Goal: Obtain resource: Obtain resource

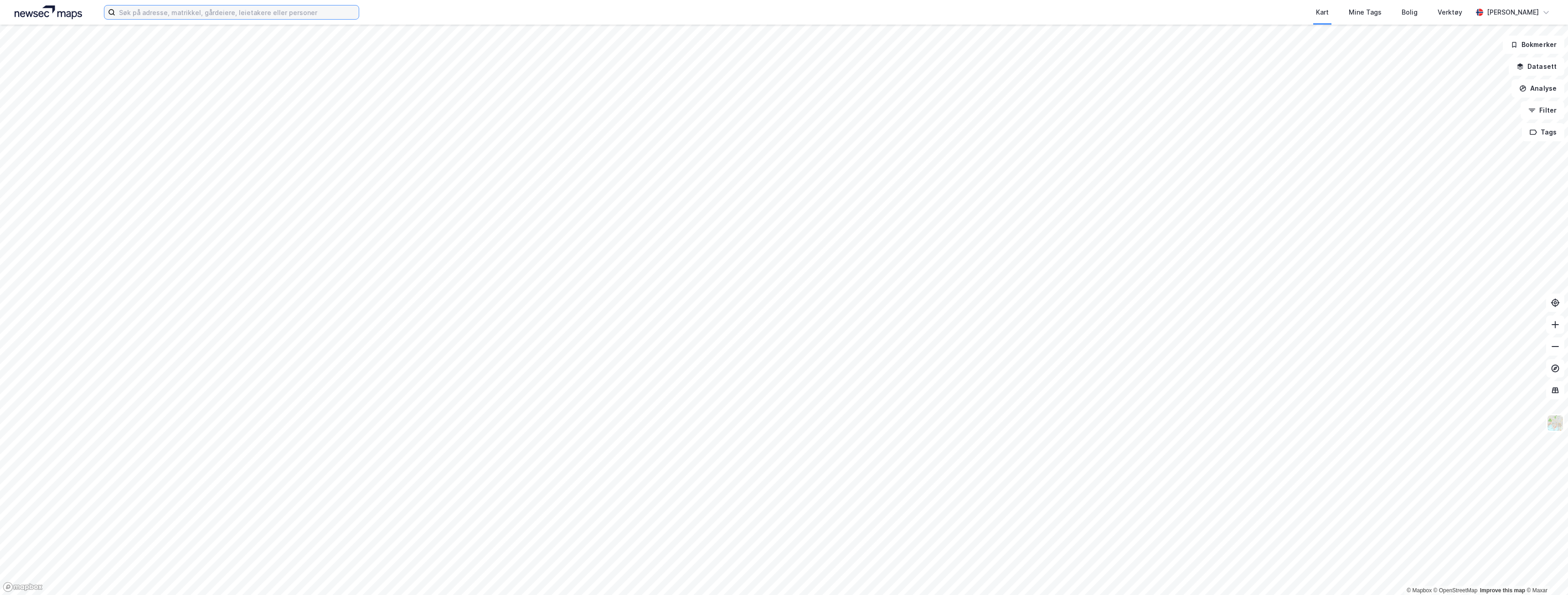
click at [158, 13] on input at bounding box center [237, 12] width 243 height 13
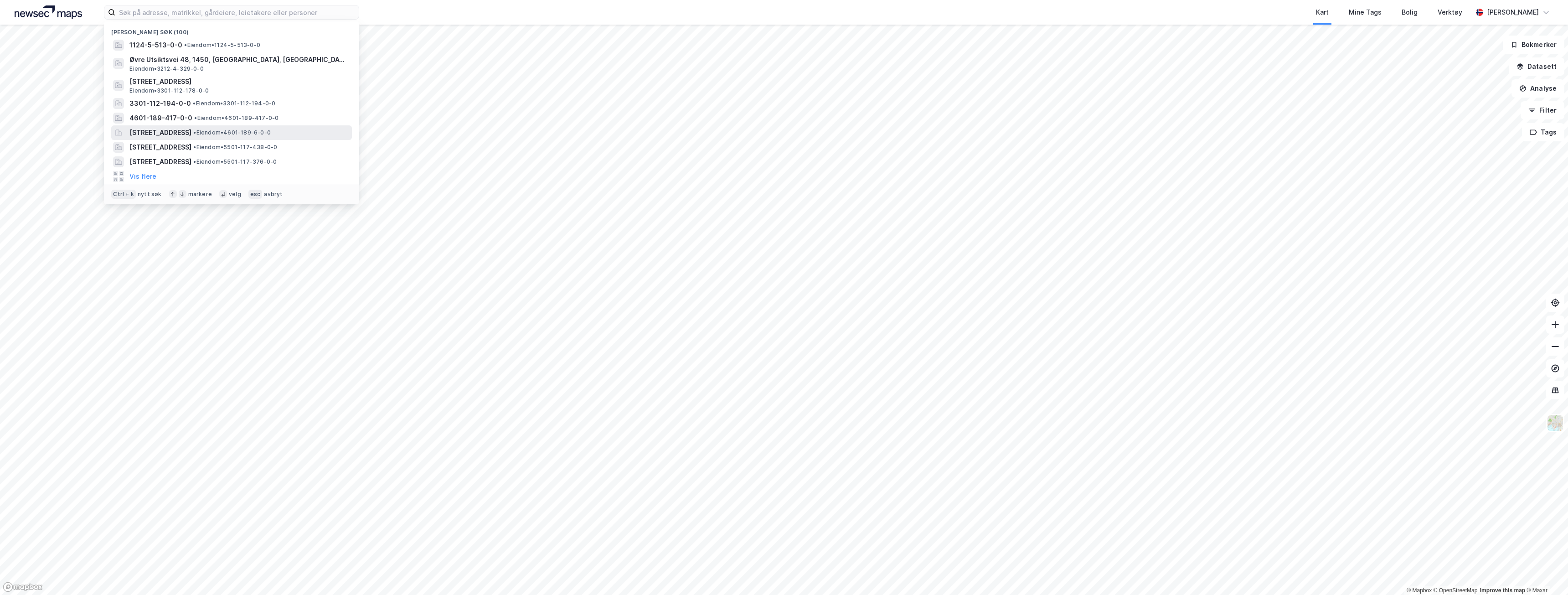
click at [271, 138] on div "Myrdalsvegen 2, 5130, NYBORG, BERGEN • Eiendom • 4601-189-6-0-0" at bounding box center [240, 133] width 220 height 11
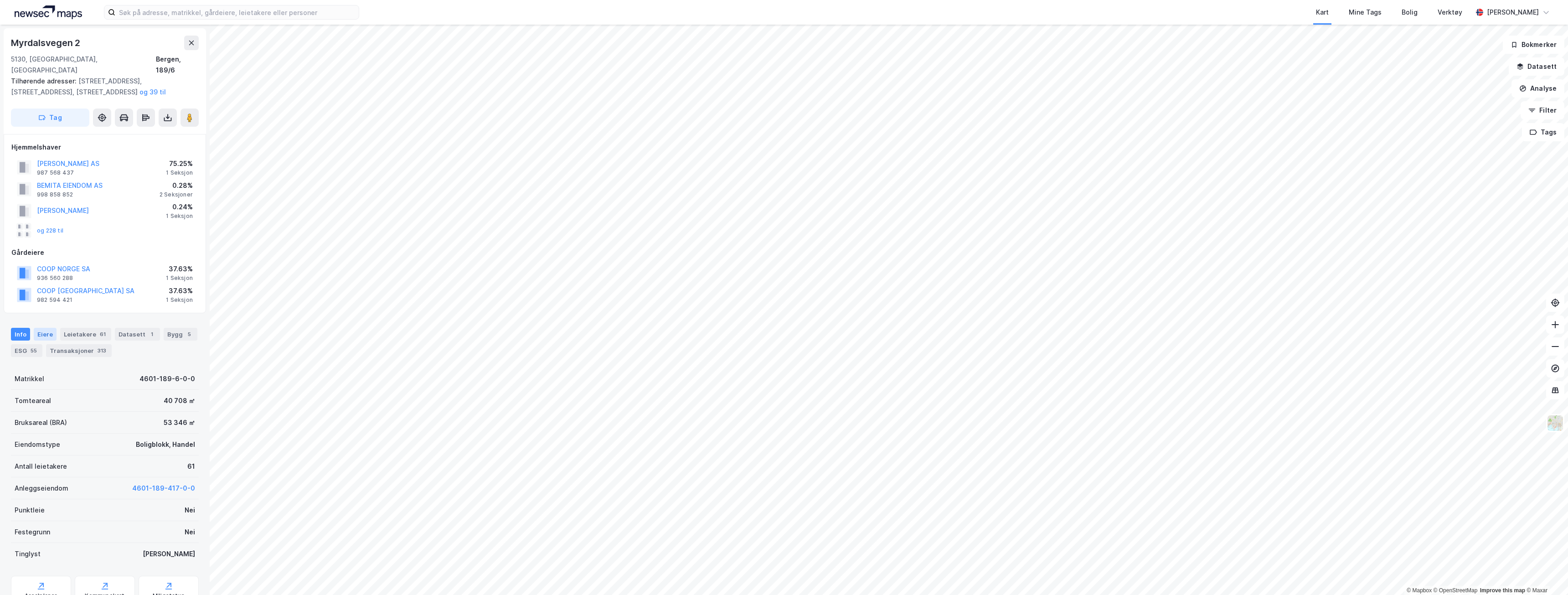
click at [52, 328] on div "Eiere" at bounding box center [44, 334] width 23 height 13
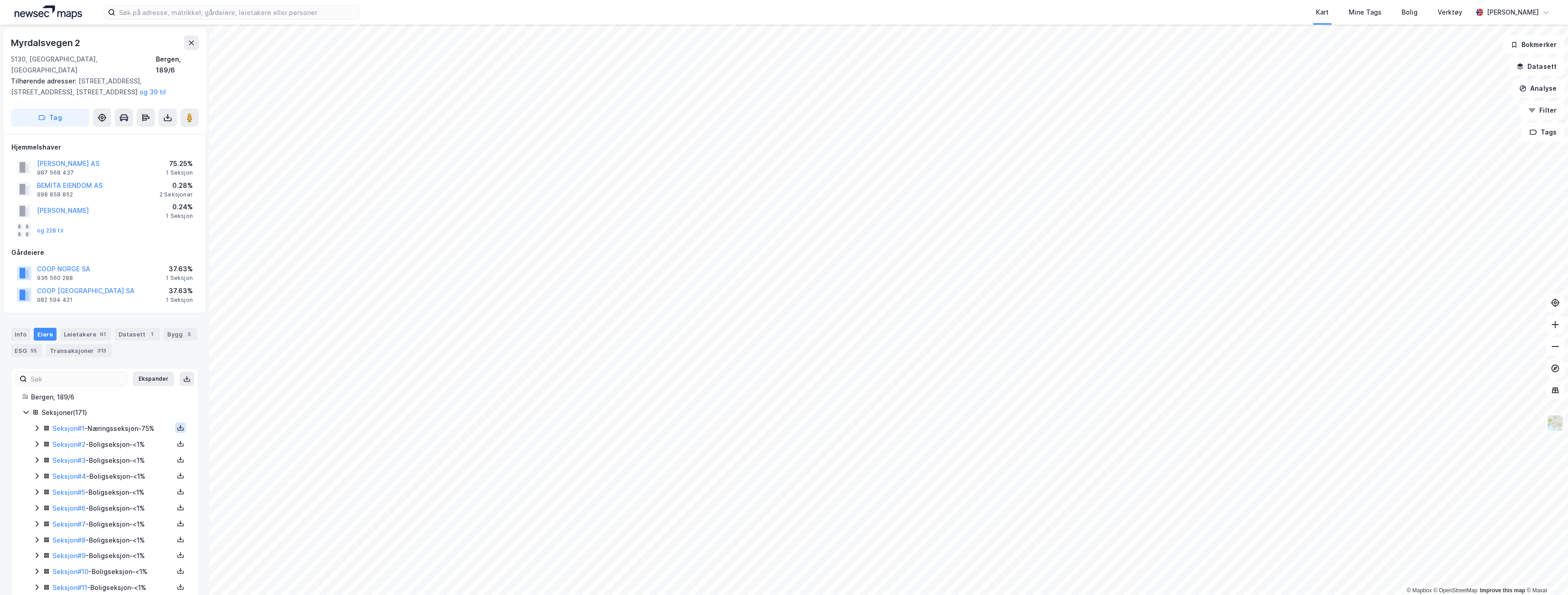
click at [178, 422] on button at bounding box center [181, 428] width 11 height 11
click at [135, 395] on div "Grunnbok" at bounding box center [125, 400] width 30 height 11
